Goal: Information Seeking & Learning: Learn about a topic

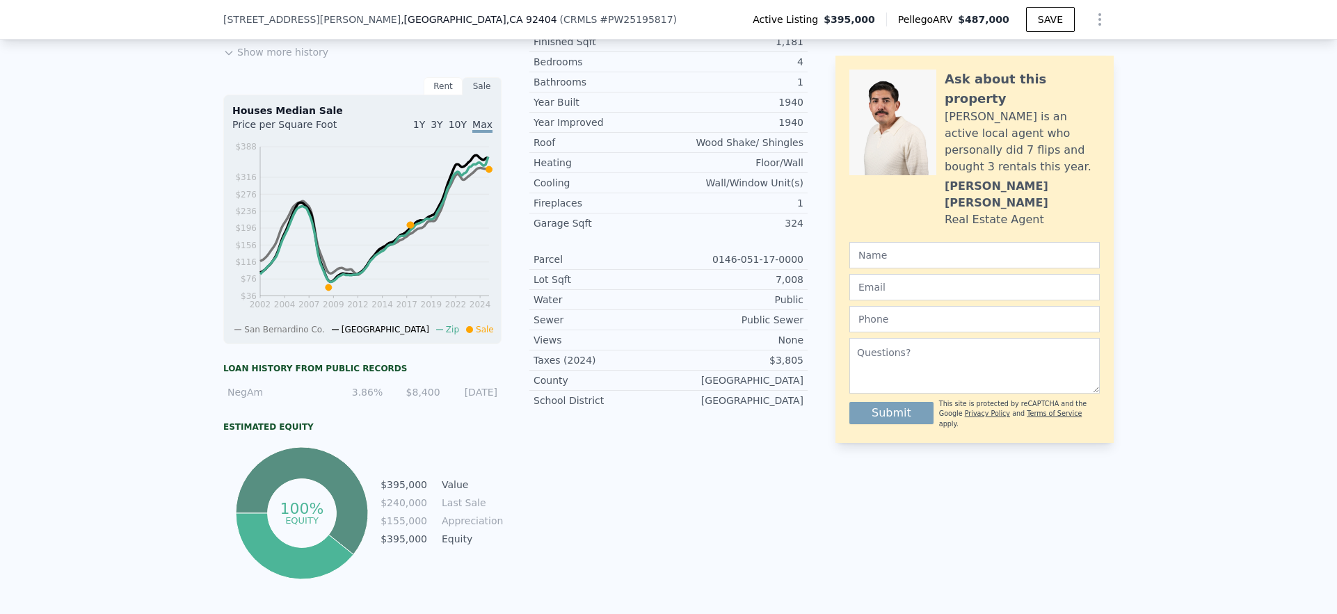
scroll to position [5, 0]
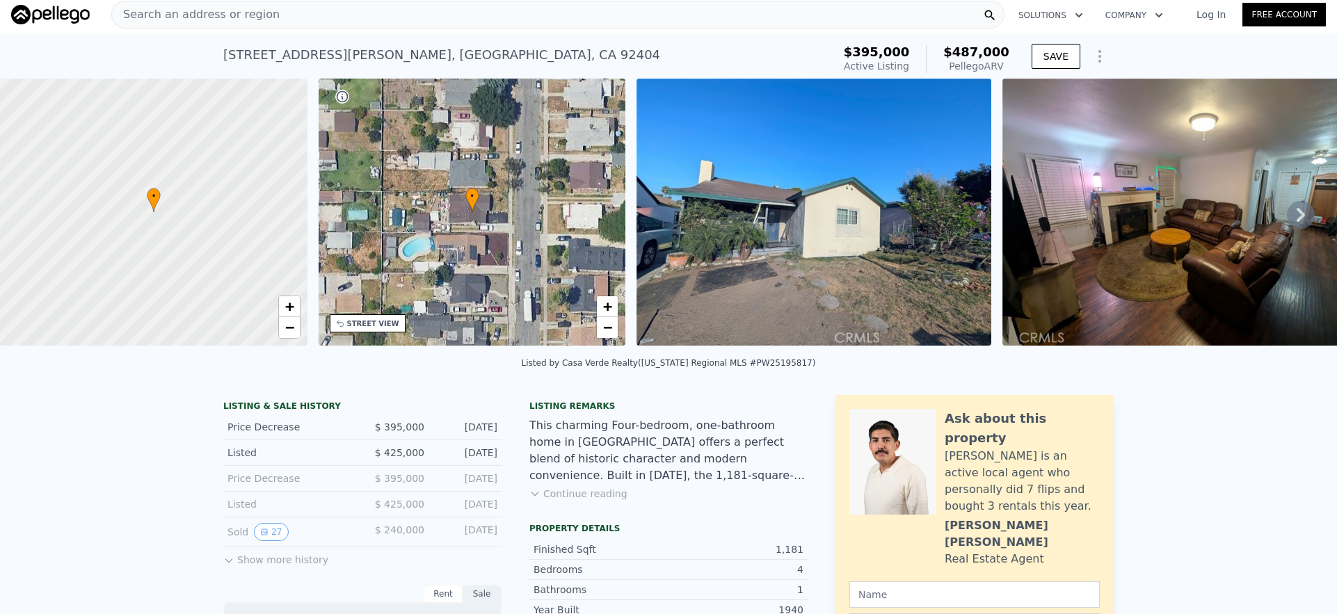
click at [524, 14] on div "Search an address or region" at bounding box center [557, 15] width 893 height 28
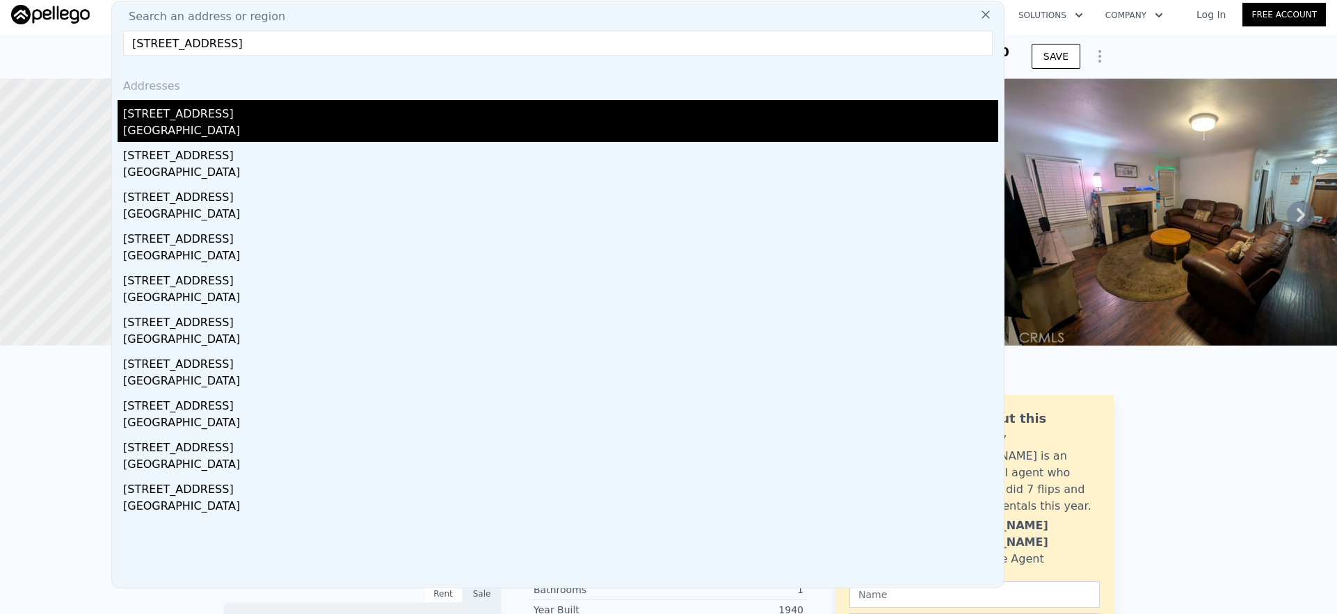
type input "[STREET_ADDRESS]"
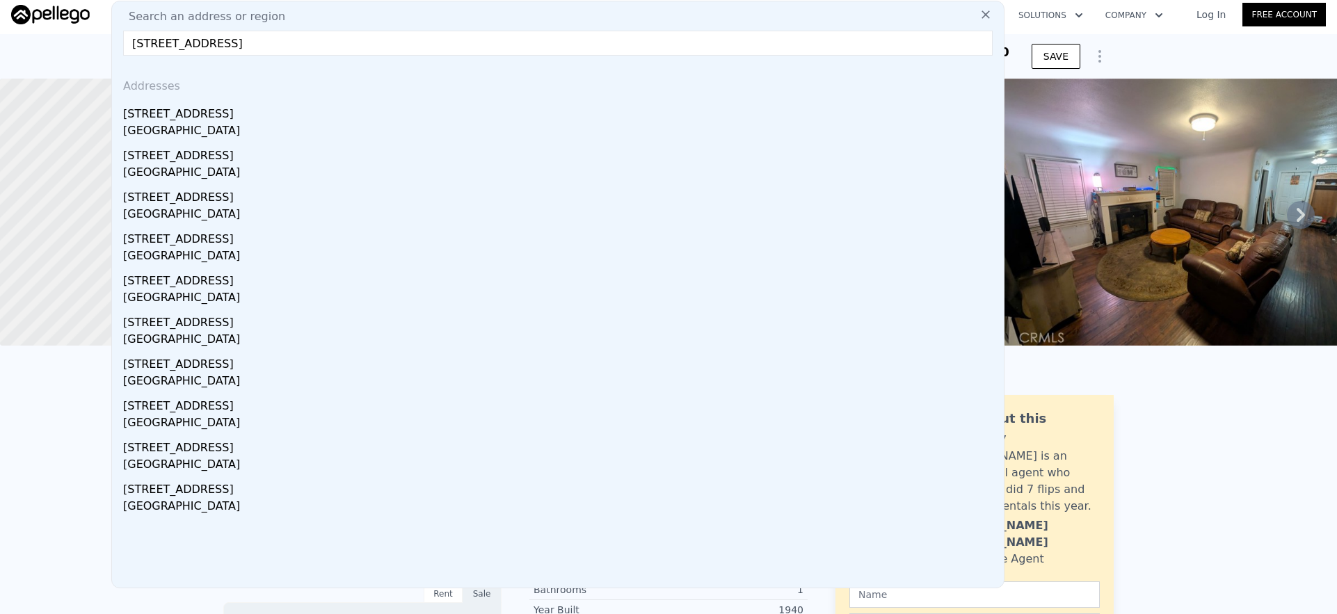
click at [369, 120] on div "[STREET_ADDRESS]" at bounding box center [560, 111] width 875 height 22
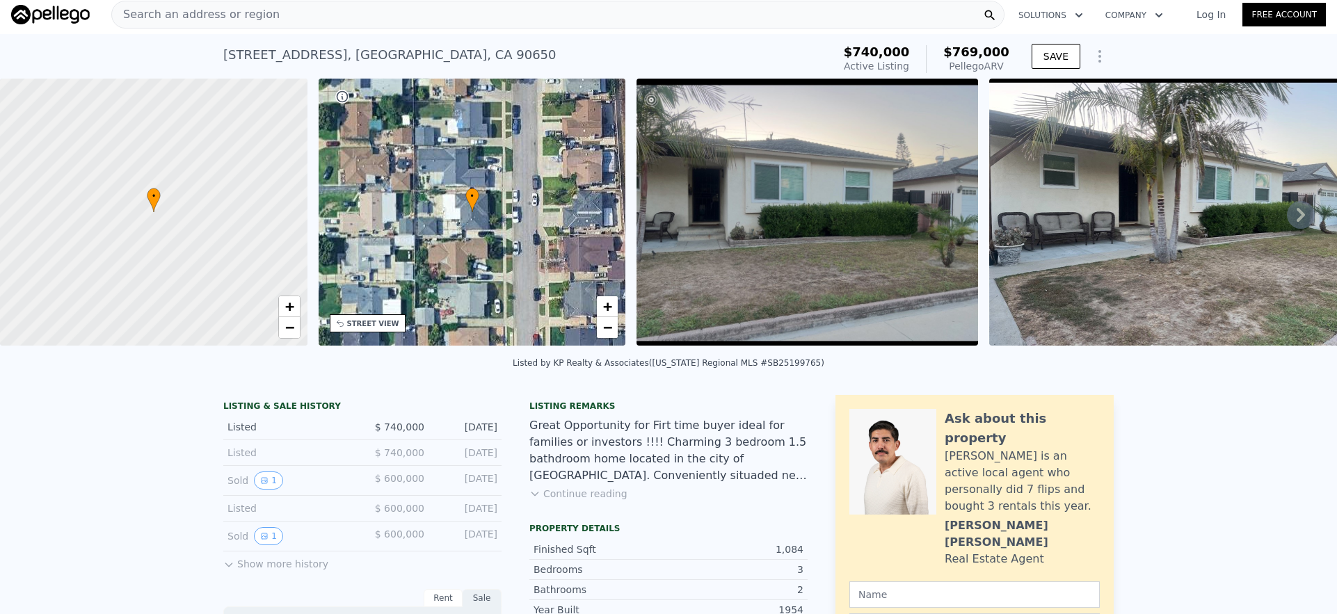
click at [496, 16] on div "Search an address or region" at bounding box center [557, 15] width 893 height 28
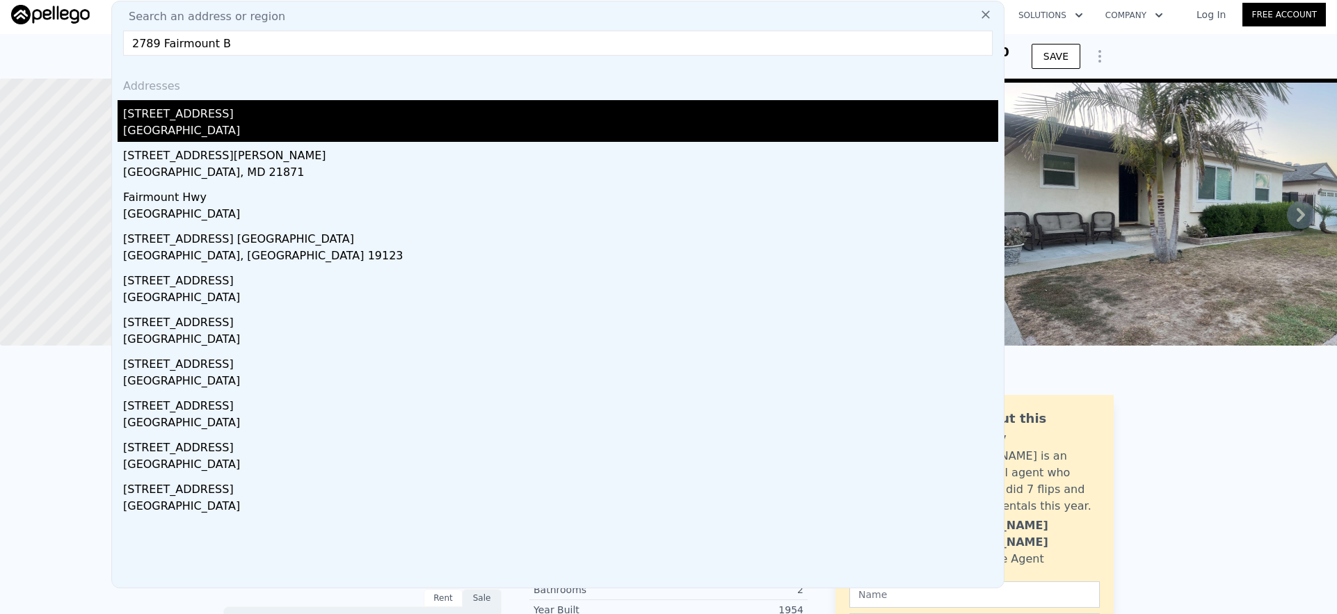
type input "2789 Fairmount B"
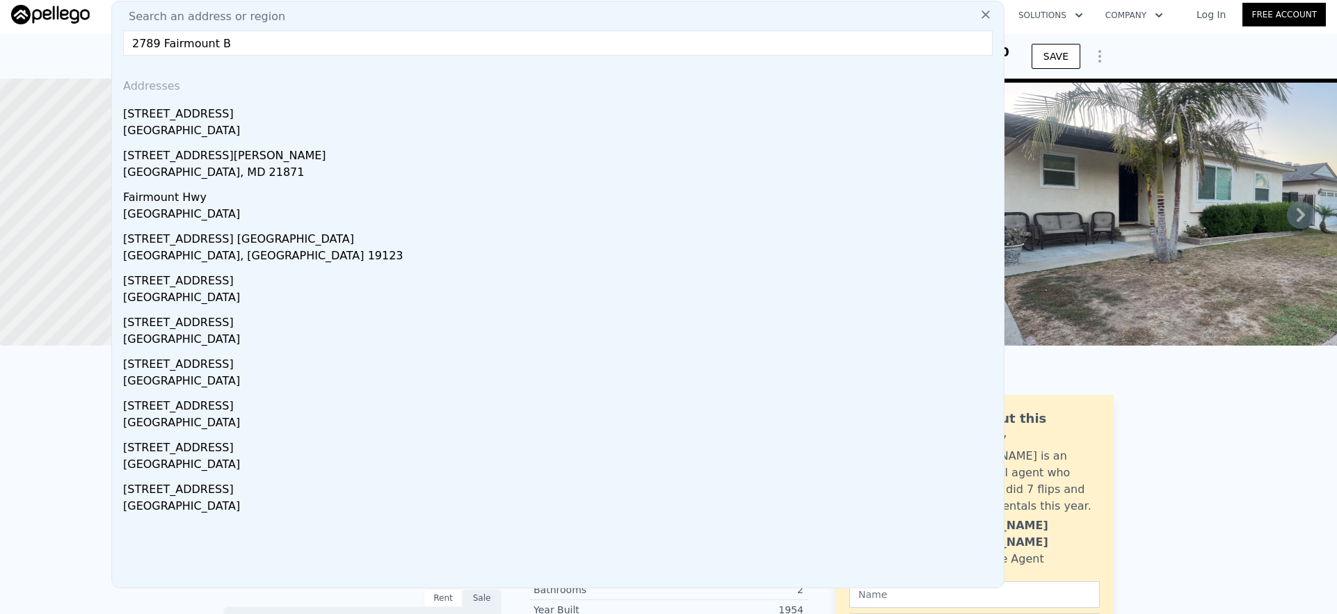
drag, startPoint x: 333, startPoint y: 119, endPoint x: 479, endPoint y: 120, distance: 145.4
click at [333, 119] on div "[STREET_ADDRESS]" at bounding box center [560, 111] width 875 height 22
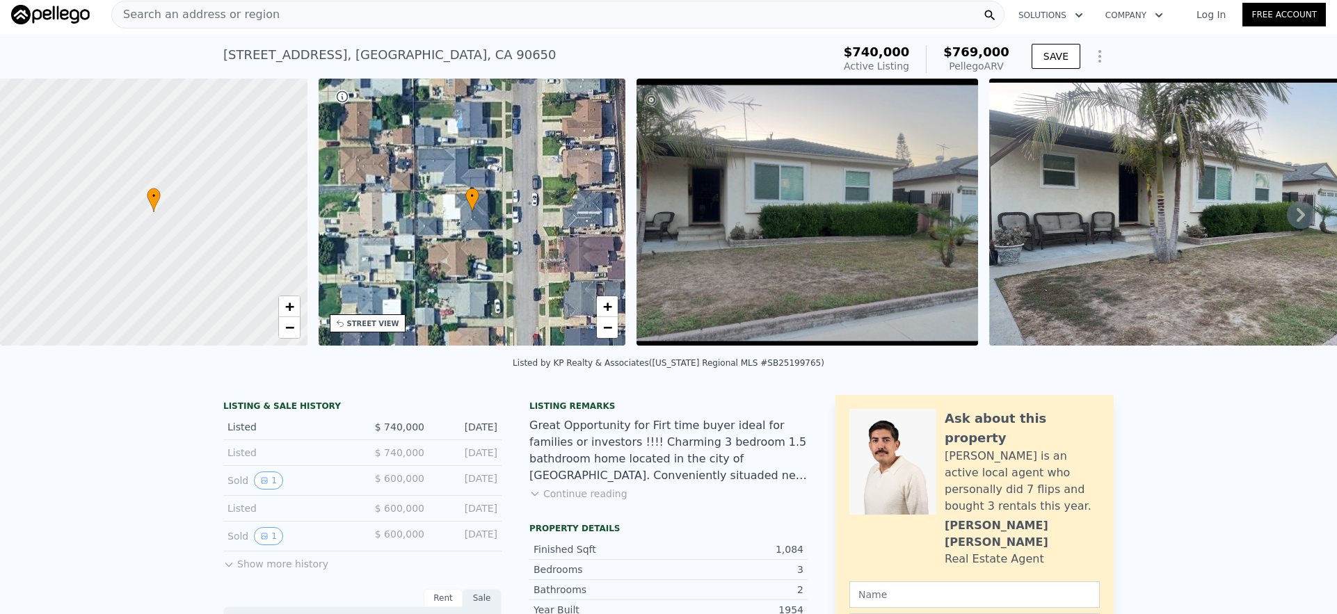
type input "3"
type input "6"
type input "1"
type input "6"
type input "1742"
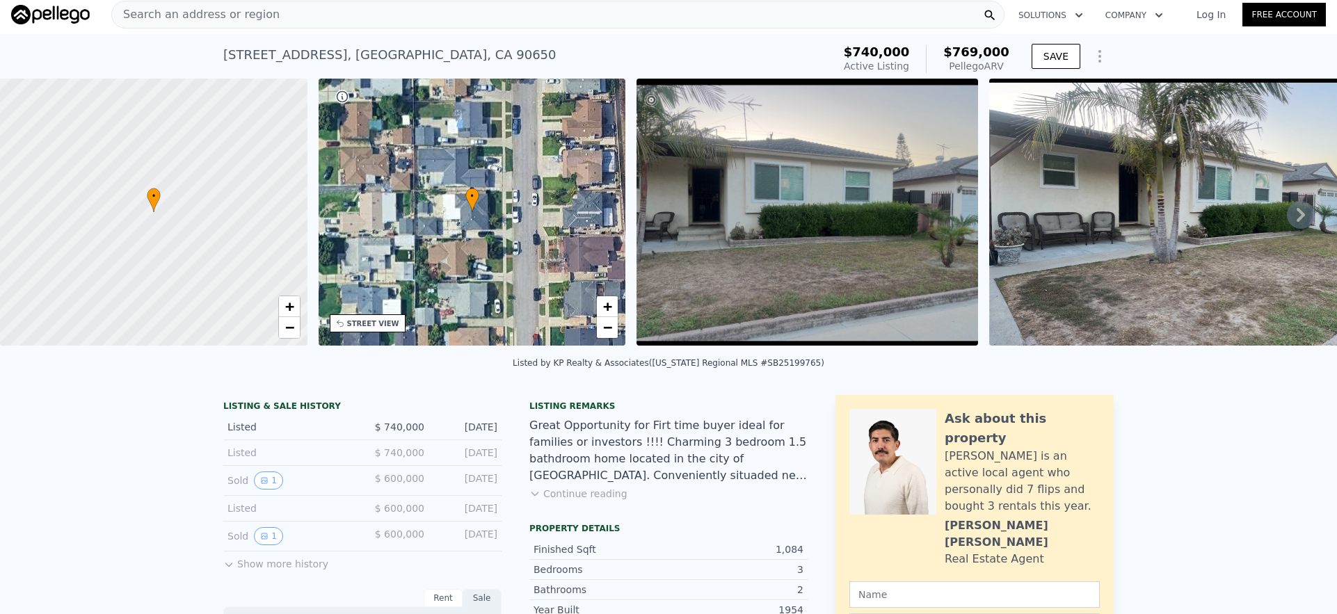
type input "3328"
type input "5227"
type input "14810"
type input "$ 816,000"
type input "7"
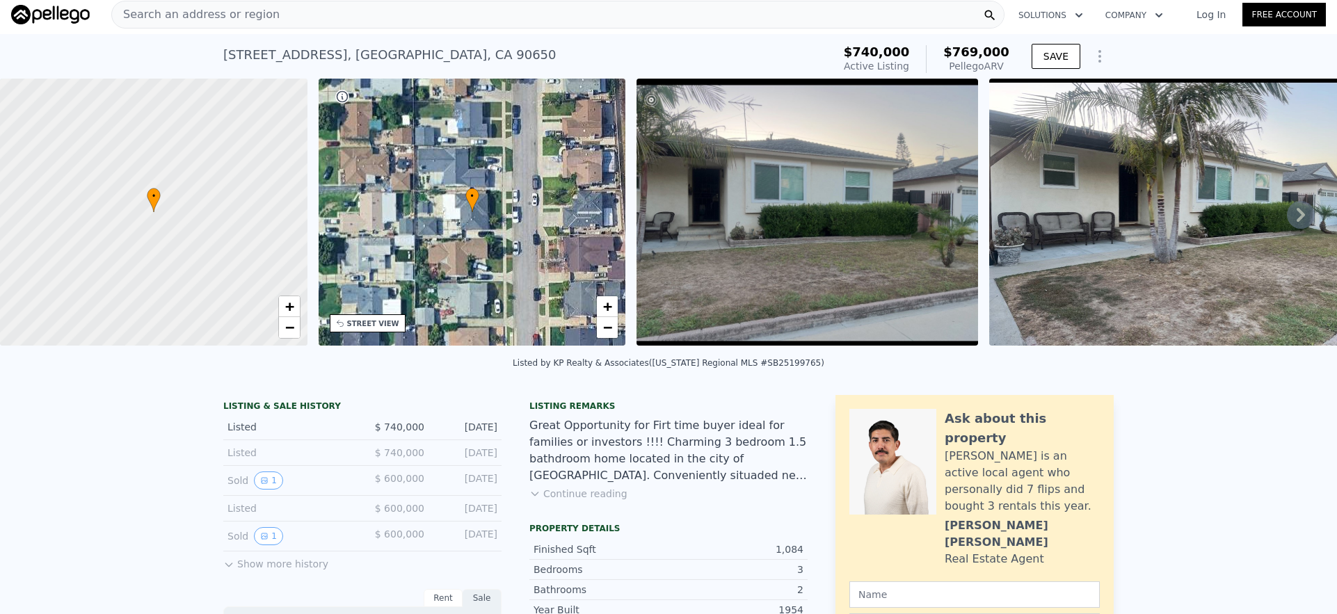
type input "-$ 40,051"
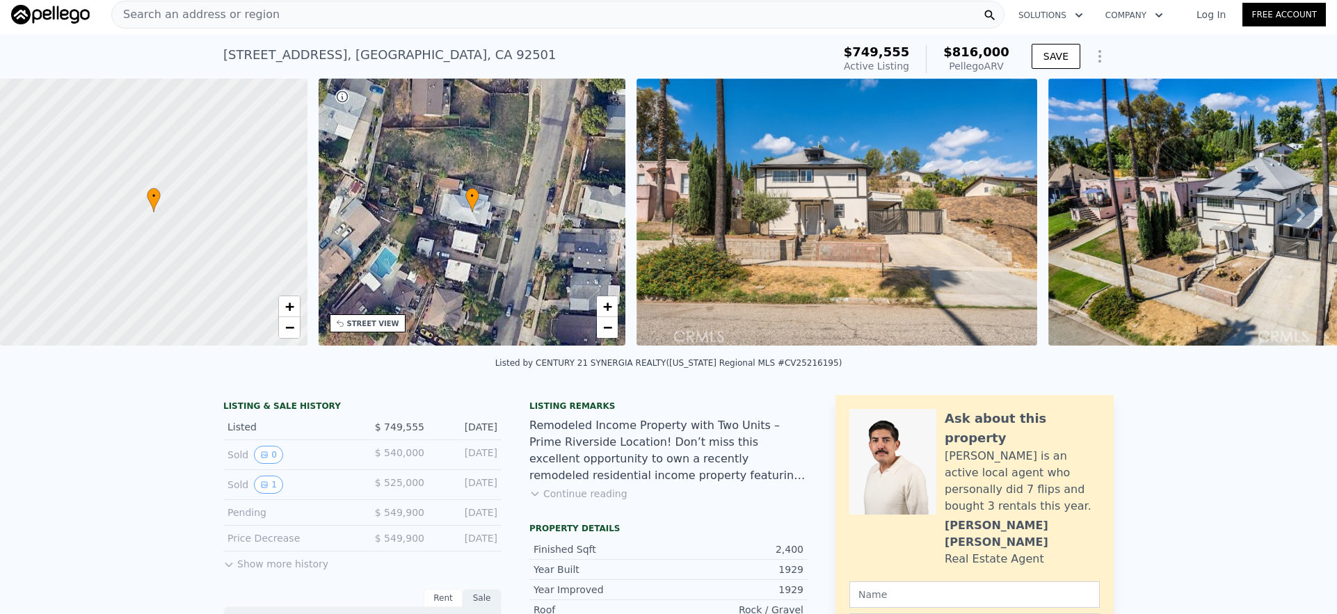
click at [723, 17] on div "Search an address or region" at bounding box center [557, 15] width 893 height 28
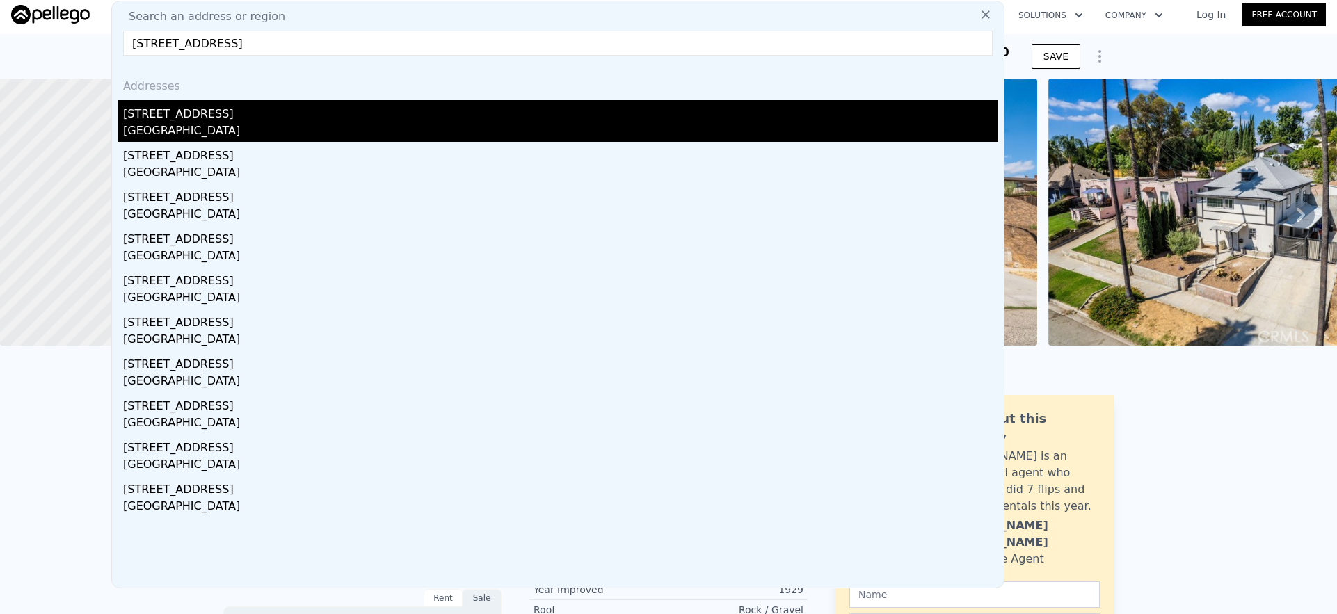
type input "[STREET_ADDRESS]"
click at [451, 127] on div "[GEOGRAPHIC_DATA]" at bounding box center [560, 131] width 875 height 19
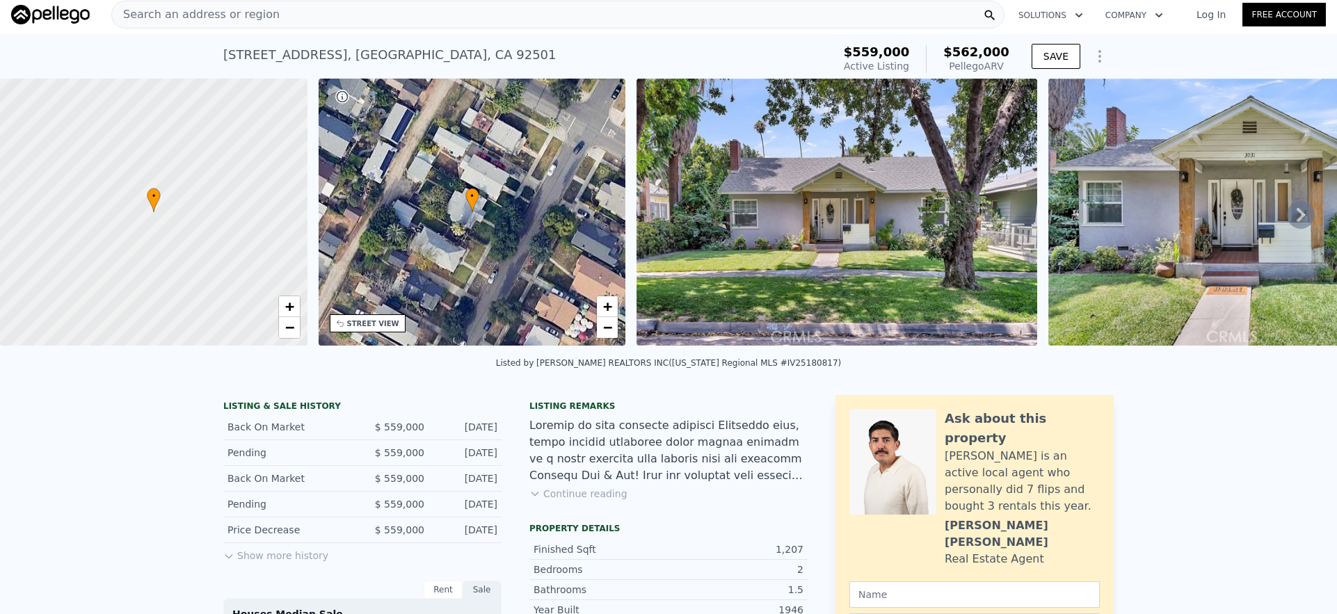
click at [578, 15] on div "Search an address or region" at bounding box center [557, 15] width 893 height 28
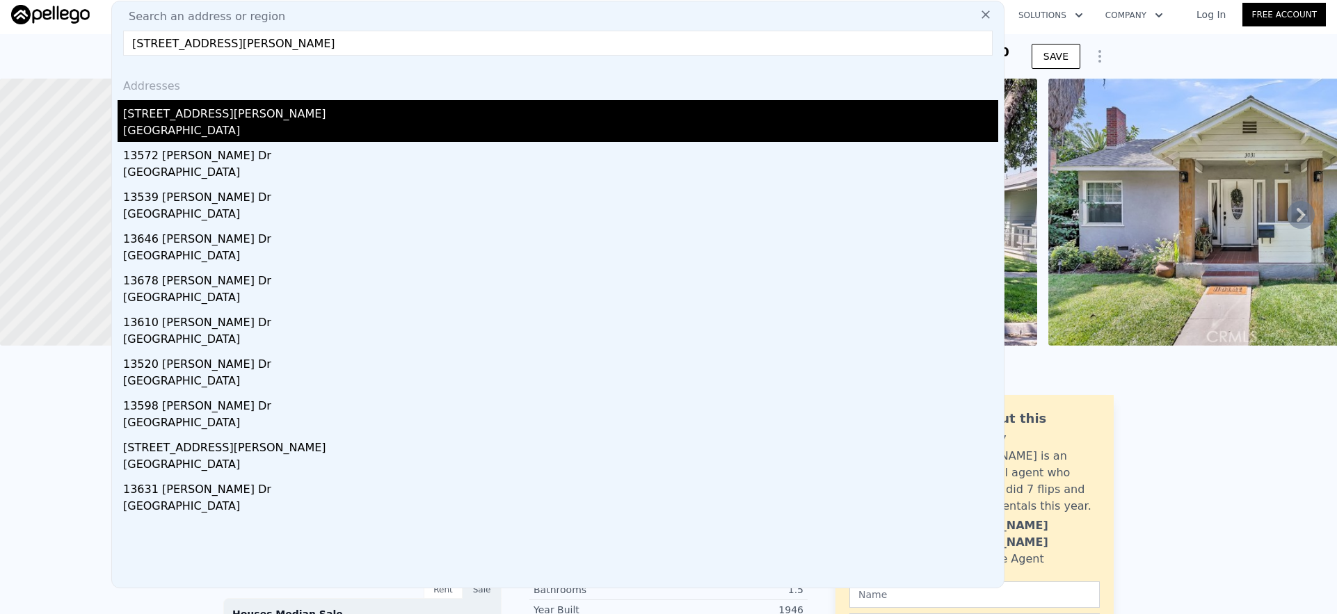
type input "[STREET_ADDRESS][PERSON_NAME]"
click at [254, 121] on div "[STREET_ADDRESS][PERSON_NAME]" at bounding box center [560, 111] width 875 height 22
